Goal: Task Accomplishment & Management: Manage account settings

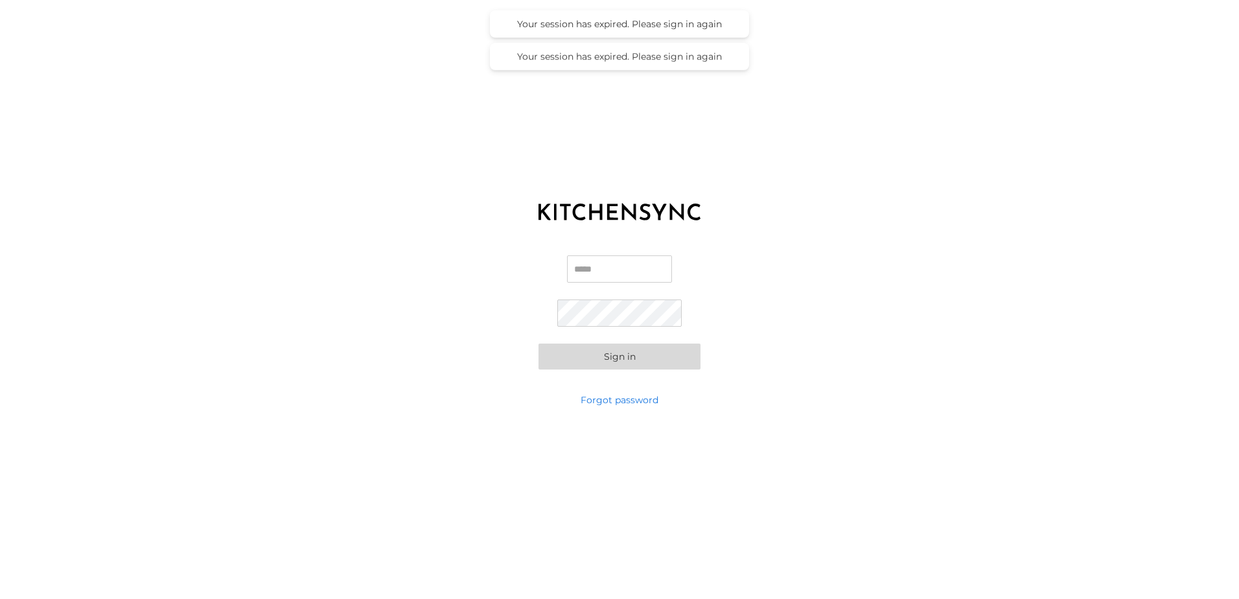
click at [591, 284] on label "Email" at bounding box center [619, 274] width 105 height 38
click at [591, 283] on input "Email" at bounding box center [619, 268] width 105 height 27
type input "**********"
click at [782, 365] on div "**********" at bounding box center [619, 312] width 1239 height 162
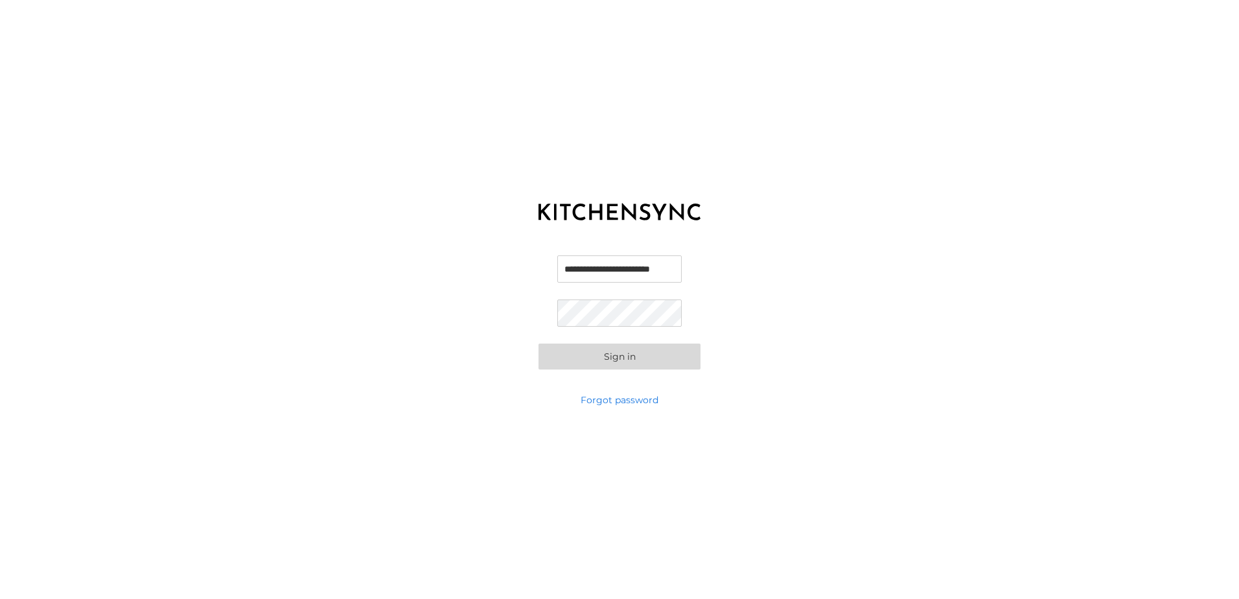
scroll to position [0, 0]
click at [568, 371] on div "**********" at bounding box center [619, 312] width 1239 height 162
click at [592, 354] on button "Sign in" at bounding box center [620, 357] width 162 height 26
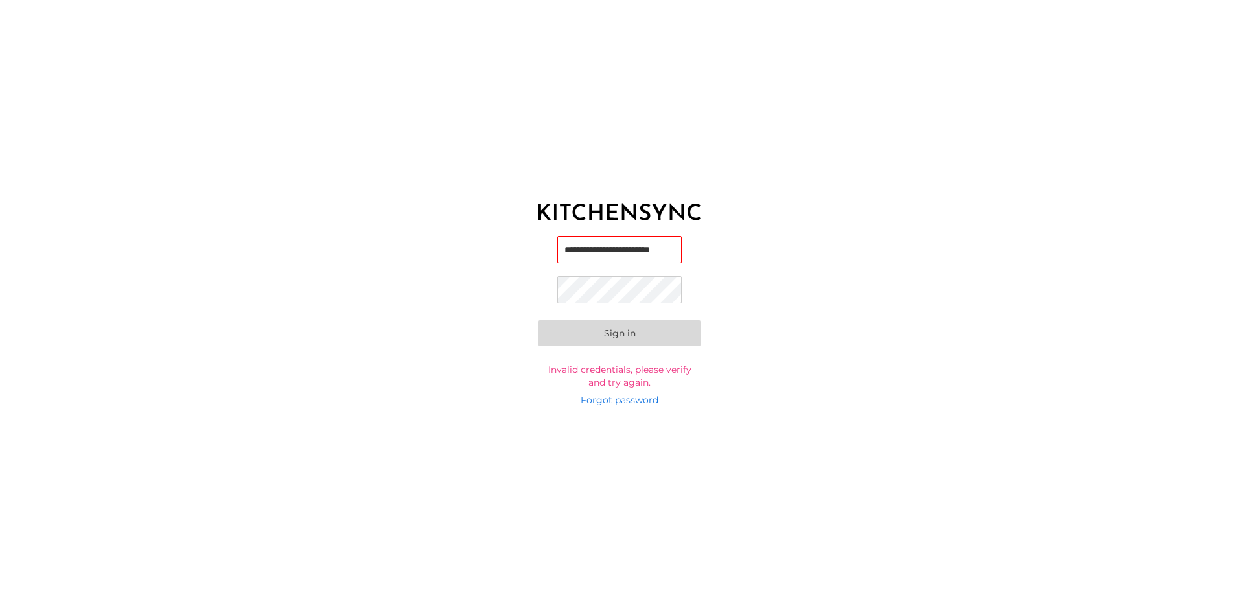
click at [646, 327] on button "Sign in" at bounding box center [620, 333] width 162 height 26
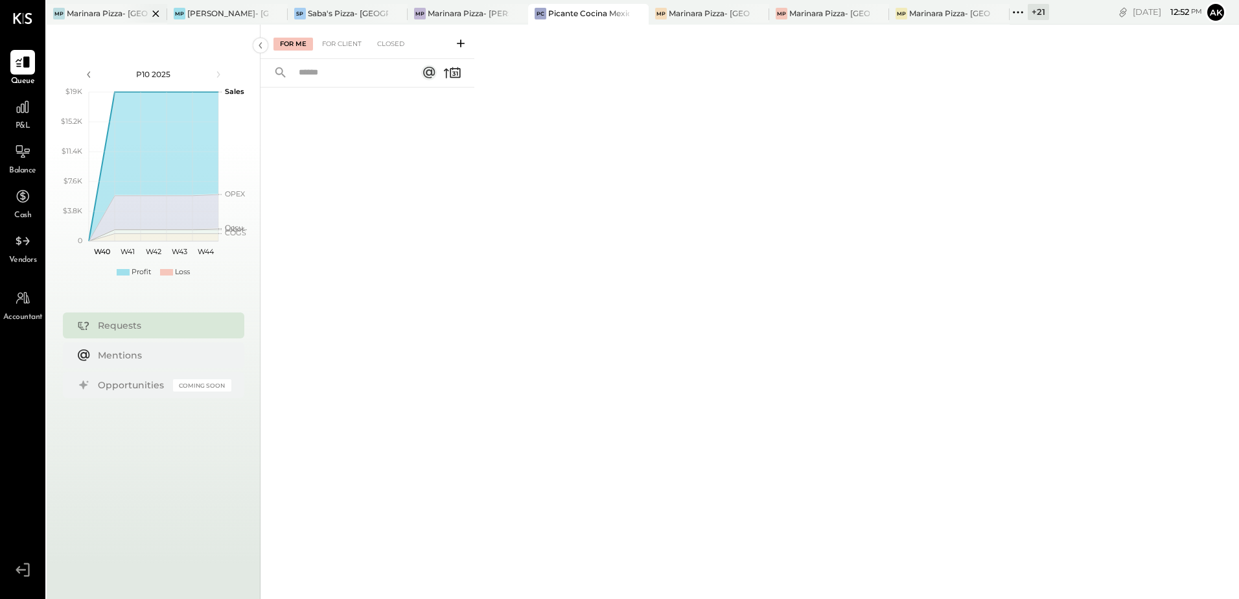
click at [126, 13] on div at bounding box center [144, 13] width 45 height 19
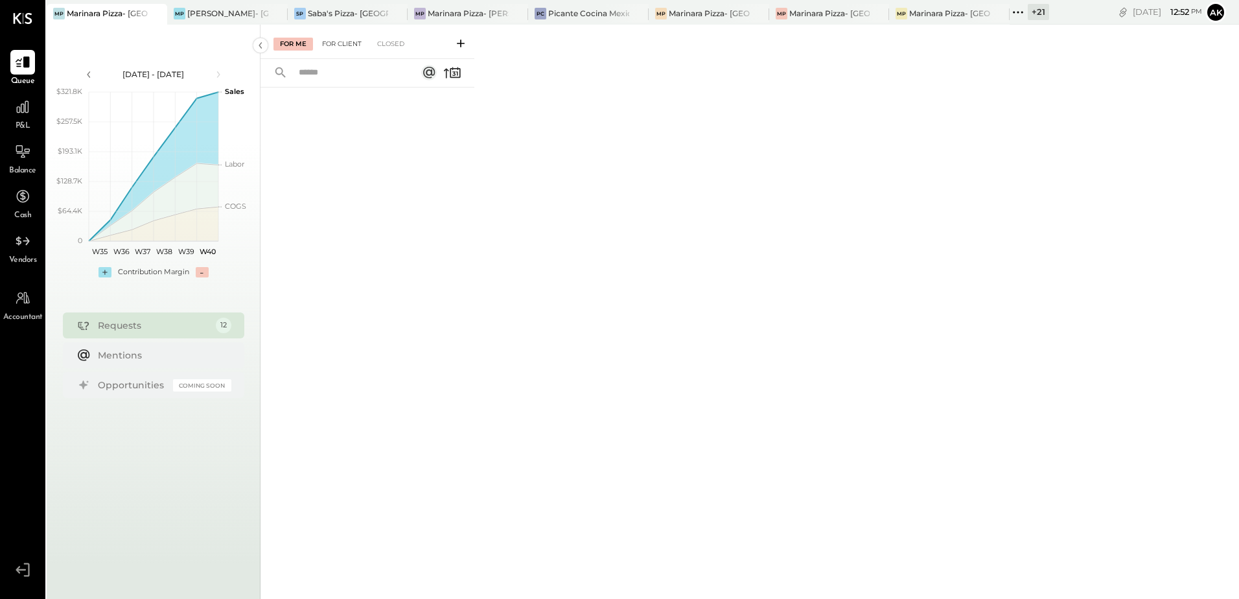
click at [351, 47] on div "For Client" at bounding box center [342, 44] width 53 height 13
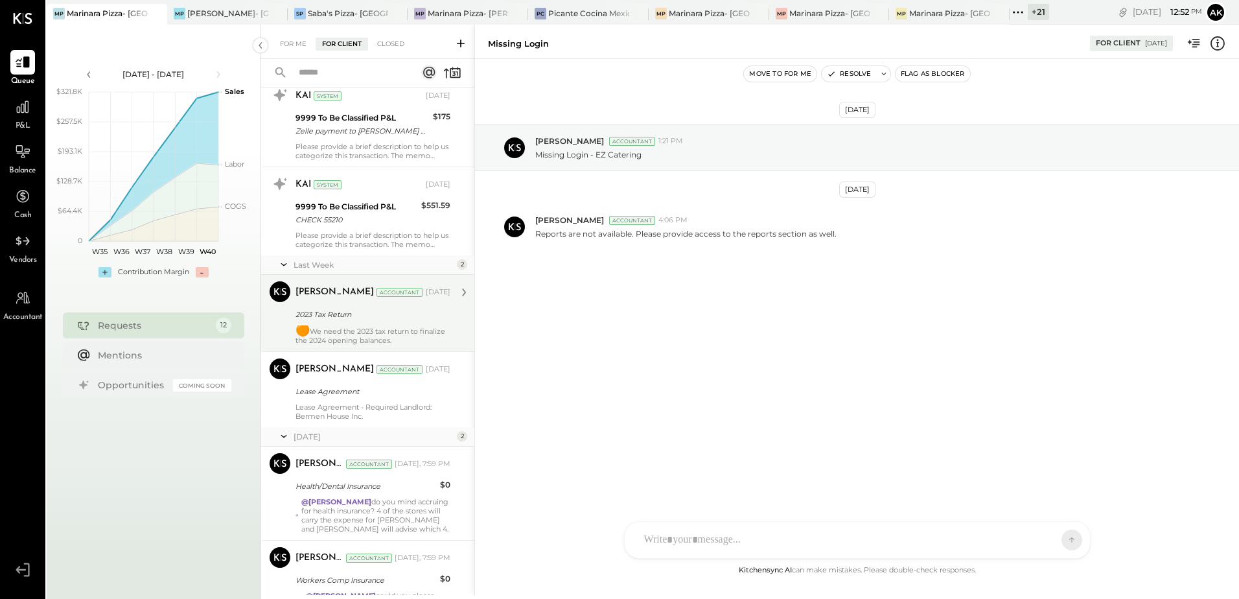
scroll to position [621, 0]
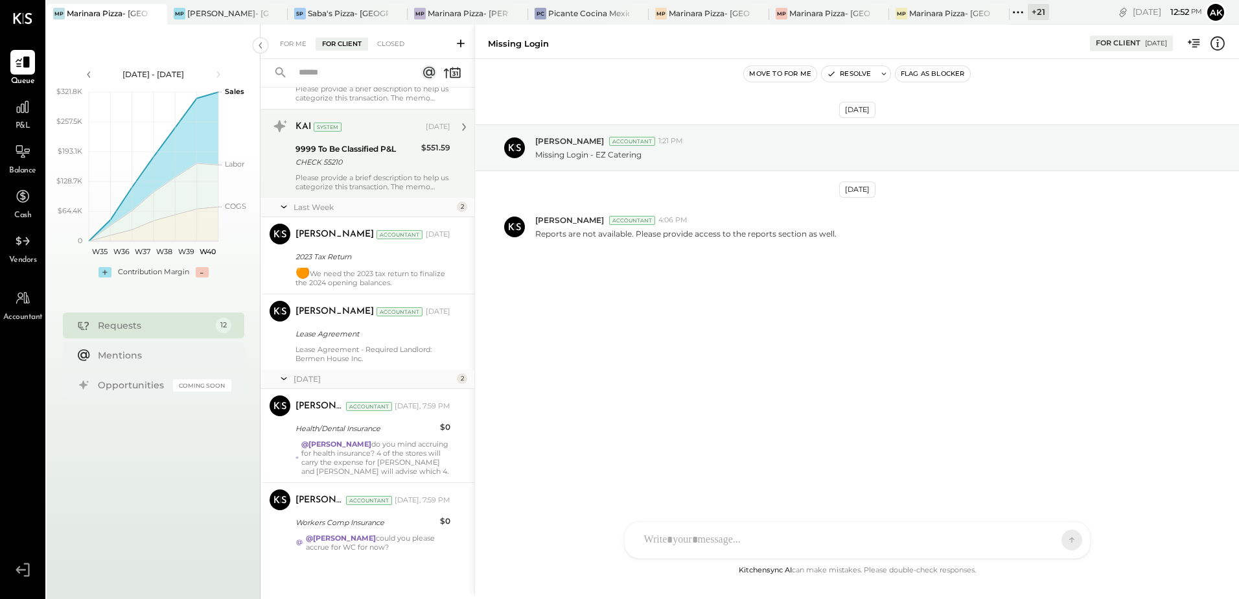
click at [375, 156] on div "CHECK 55210" at bounding box center [357, 162] width 122 height 13
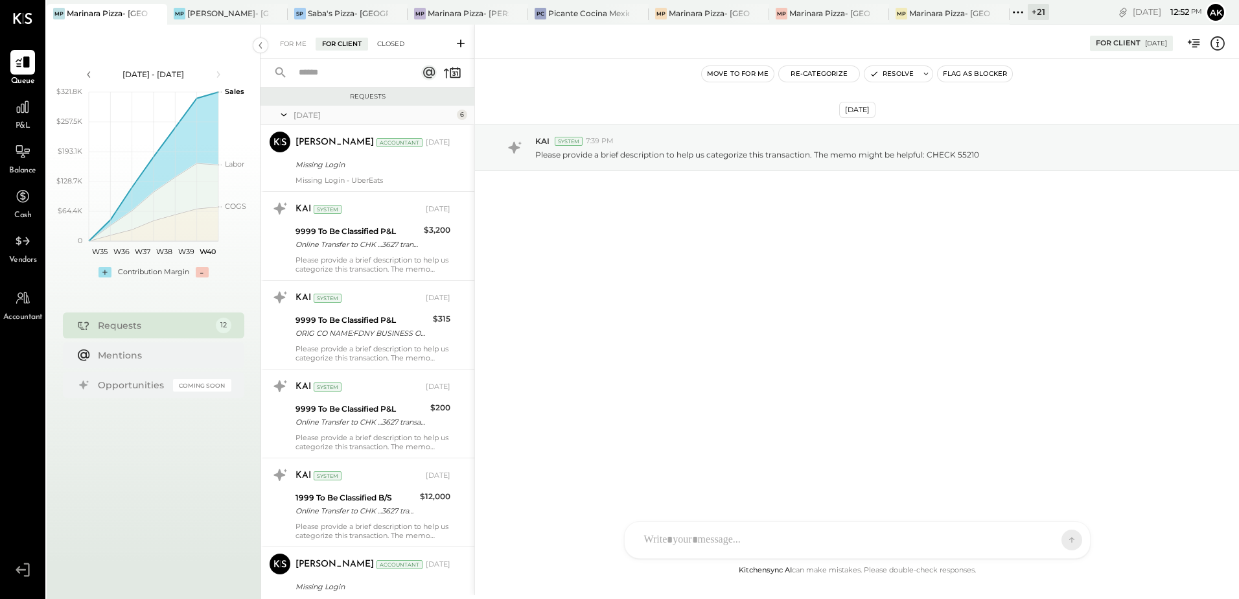
click at [397, 40] on div "Closed" at bounding box center [391, 44] width 40 height 13
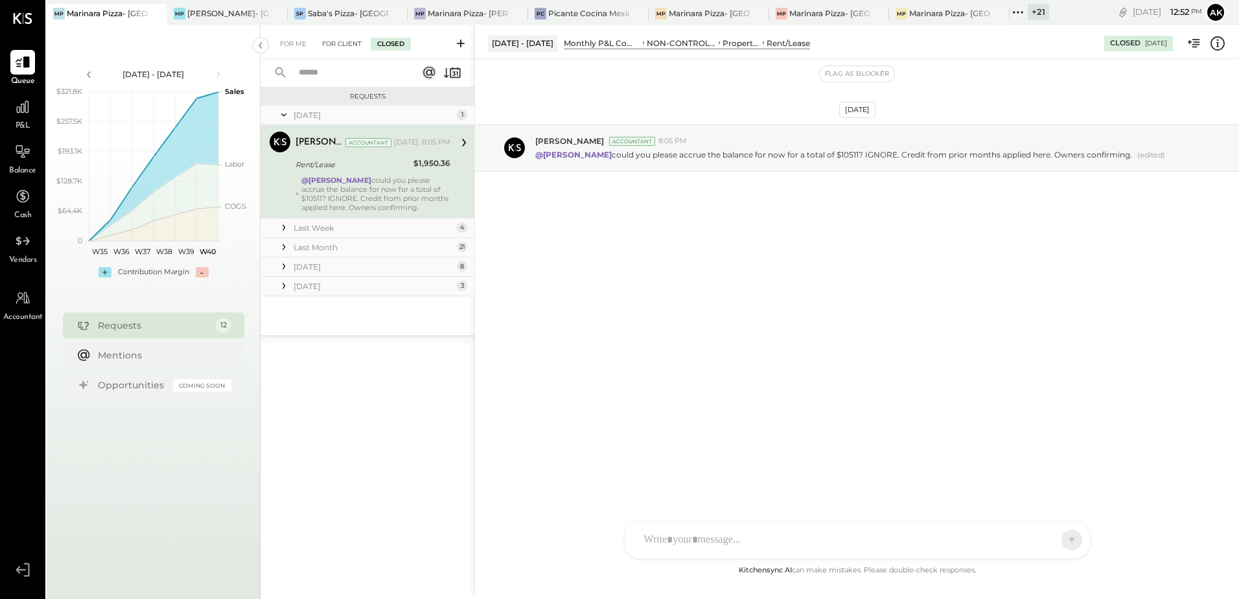
click at [343, 48] on div "For Client" at bounding box center [342, 44] width 53 height 13
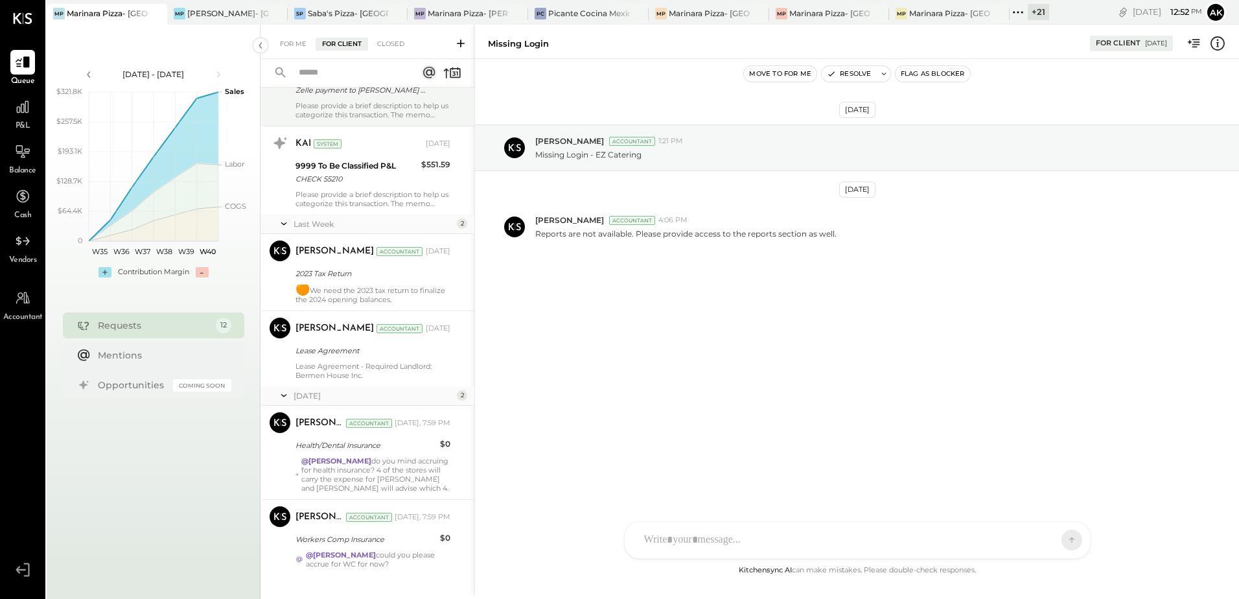
scroll to position [621, 0]
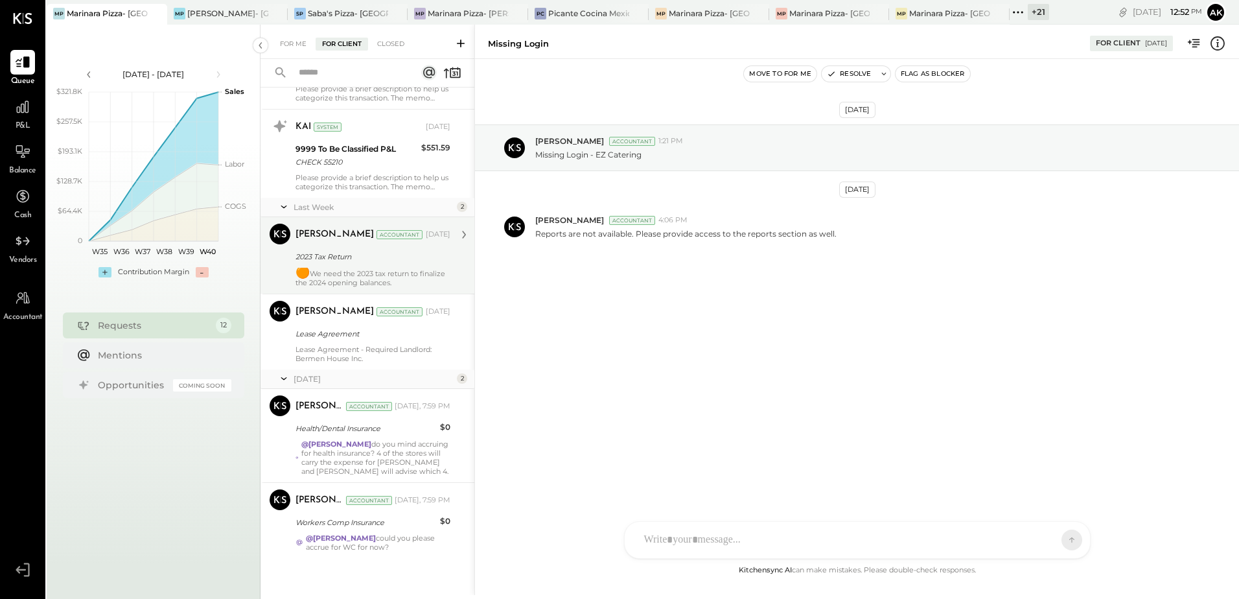
click at [405, 266] on div "[PERSON_NAME] Accountant [DATE] 2023 Tax Return 🟠 We need the 2023 tax return t…" at bounding box center [373, 256] width 155 height 64
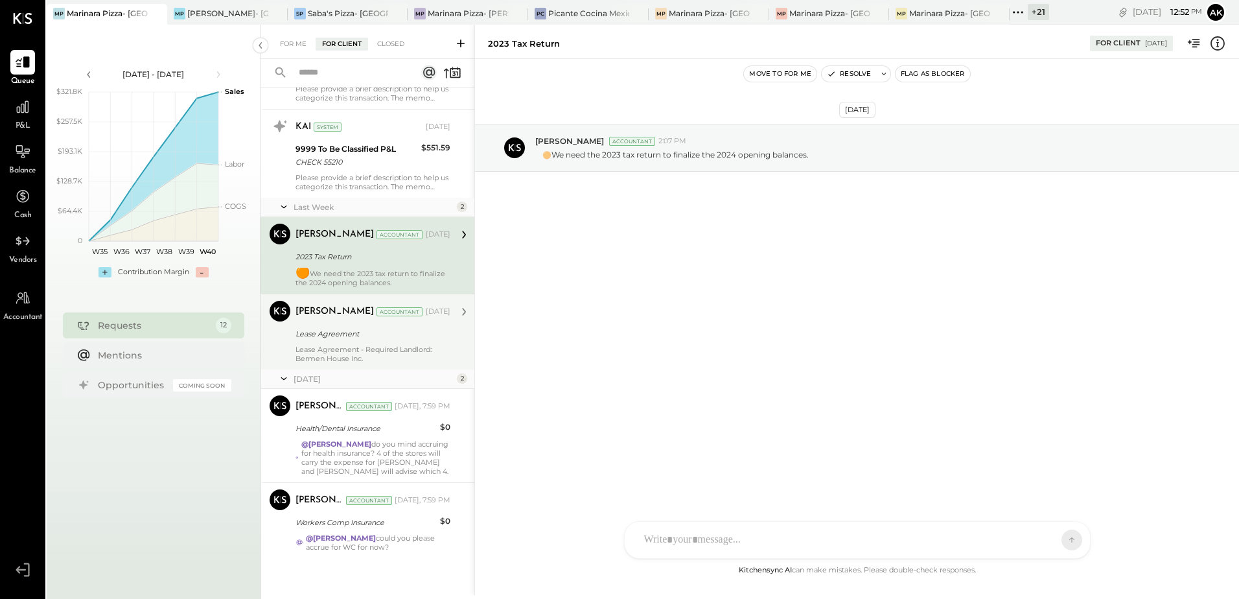
click at [392, 337] on div "Lease Agreement" at bounding box center [371, 333] width 151 height 13
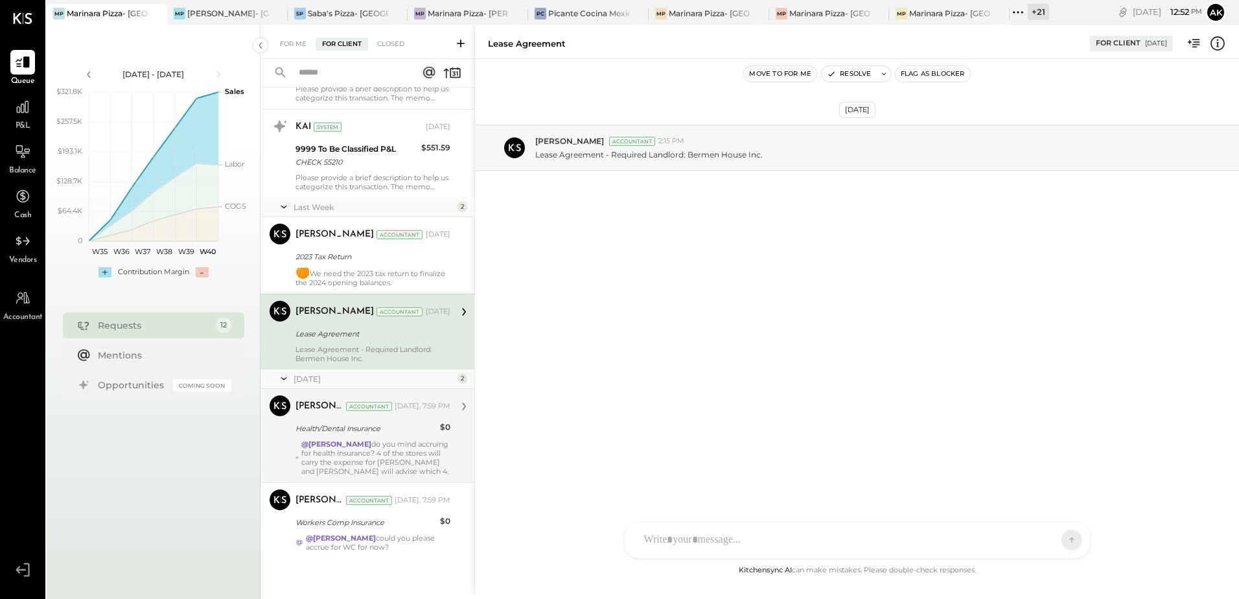
click at [374, 438] on div "[PERSON_NAME] Accountant [DATE], 7:59 PM Health/Dental Insurance $0 @[PERSON_NA…" at bounding box center [373, 435] width 155 height 80
